Goal: Go to known website: Access a specific website the user already knows

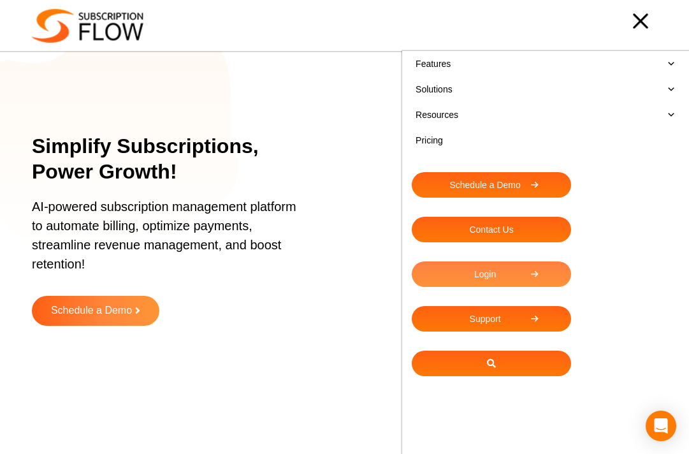
click at [463, 279] on link "Login" at bounding box center [491, 274] width 159 height 26
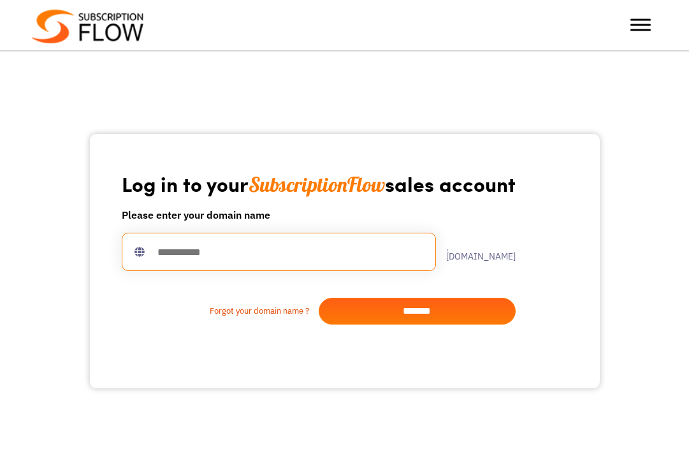
click at [355, 259] on input "text" at bounding box center [279, 252] width 314 height 38
type input "**********"
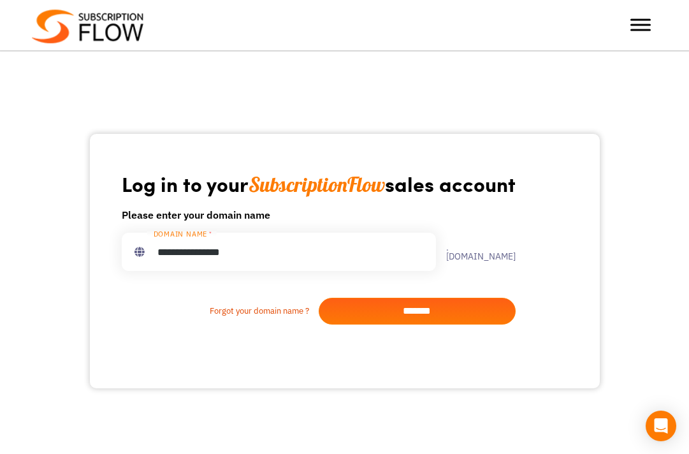
click at [472, 314] on input "*******" at bounding box center [417, 311] width 197 height 27
